Goal: Information Seeking & Learning: Learn about a topic

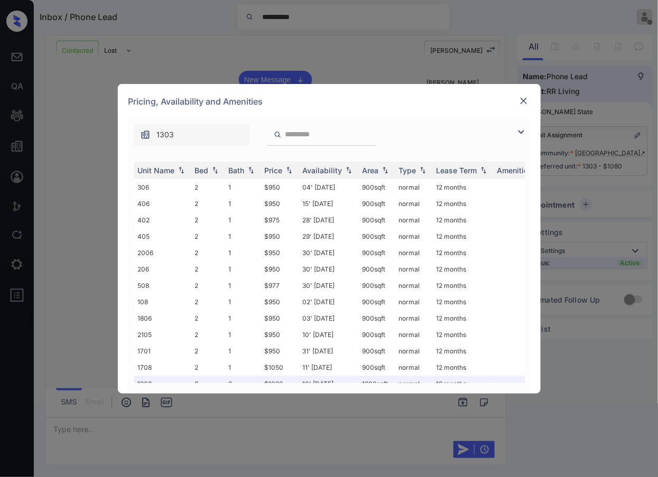
click at [404, 55] on div "**********" at bounding box center [329, 238] width 658 height 477
click at [519, 99] on img at bounding box center [523, 101] width 11 height 11
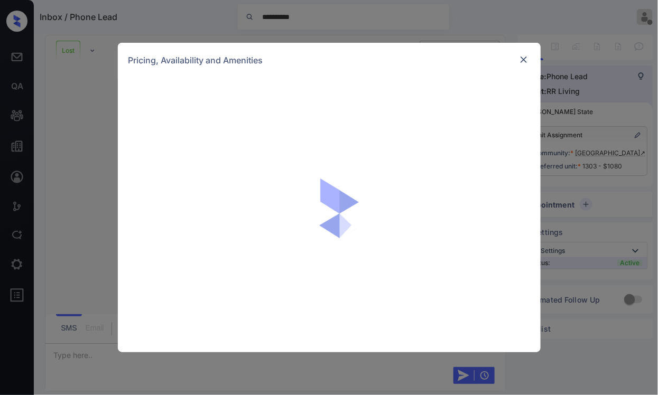
scroll to position [23, 0]
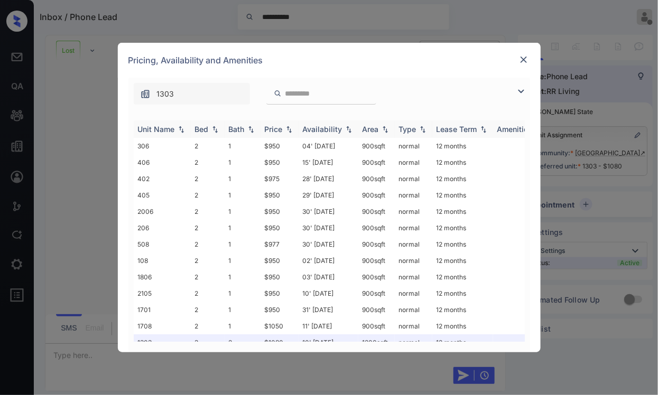
click at [214, 130] on img at bounding box center [215, 129] width 11 height 7
click at [214, 130] on img at bounding box center [215, 129] width 11 height 8
click at [214, 130] on img at bounding box center [215, 129] width 11 height 7
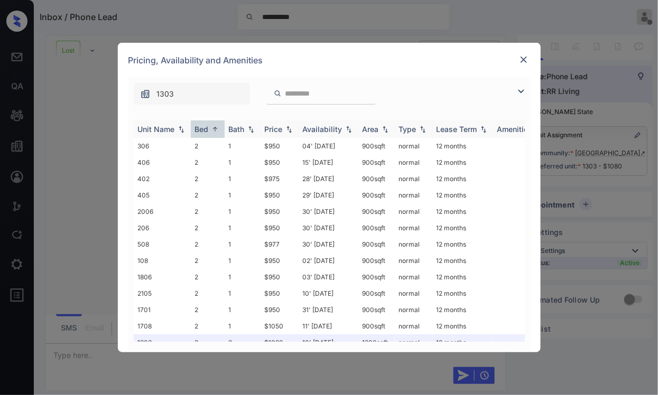
click at [214, 130] on img at bounding box center [215, 129] width 11 height 8
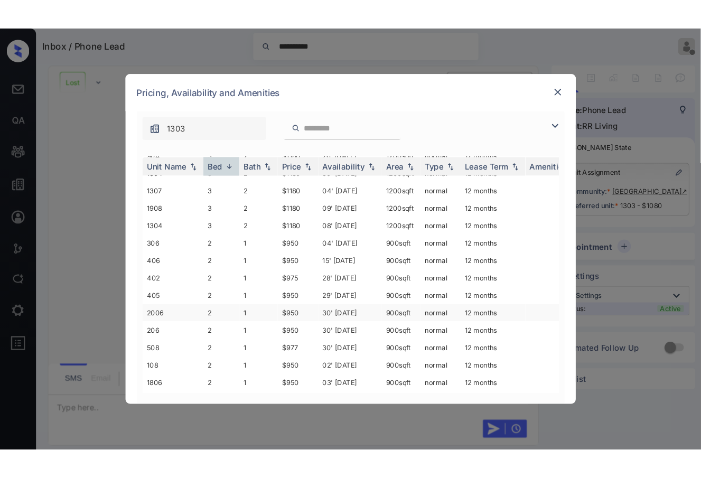
scroll to position [0, 0]
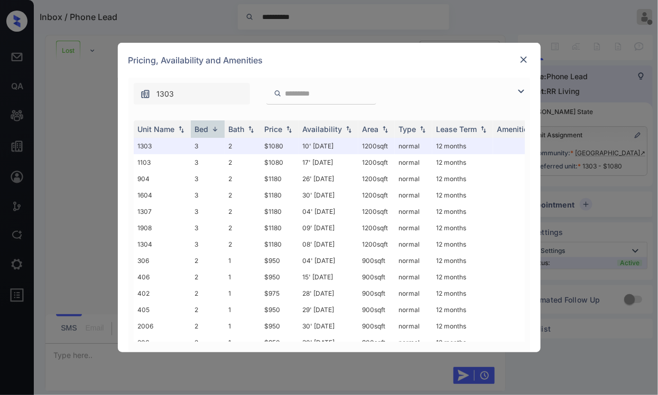
click at [466, 82] on div "1303" at bounding box center [329, 91] width 402 height 27
drag, startPoint x: 415, startPoint y: 74, endPoint x: 212, endPoint y: 114, distance: 206.9
click at [415, 74] on div "Pricing, Availability and Amenities" at bounding box center [329, 60] width 423 height 35
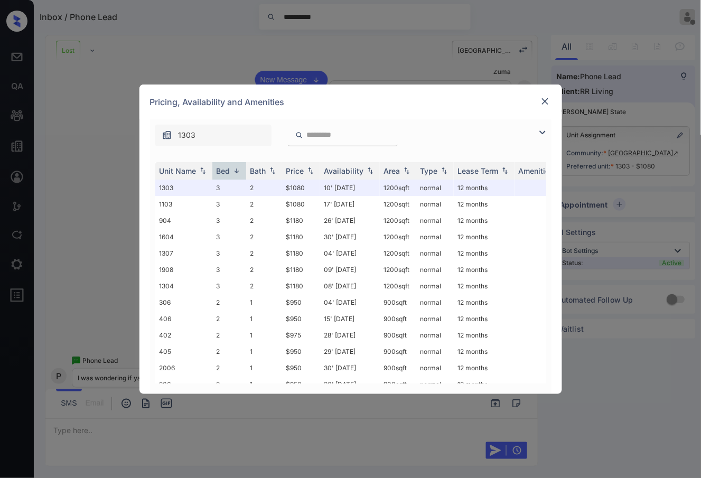
click at [545, 102] on img at bounding box center [545, 101] width 11 height 11
